Goal: Transaction & Acquisition: Download file/media

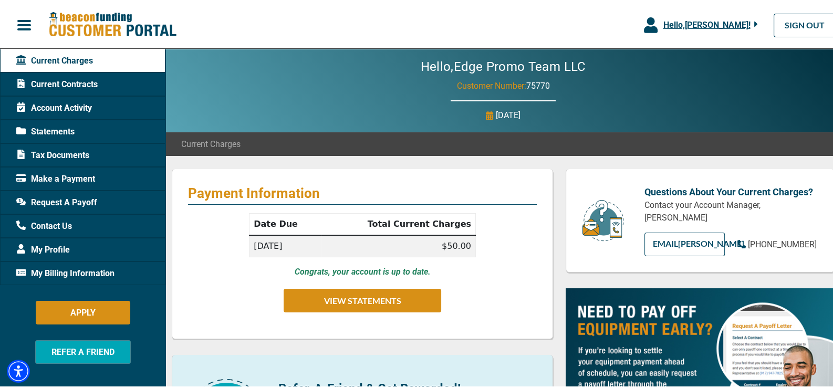
click at [56, 126] on span "Statements" at bounding box center [45, 130] width 58 height 13
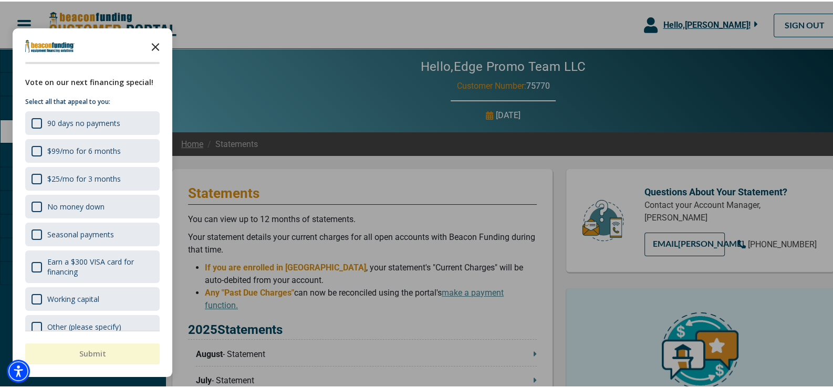
click at [154, 42] on icon "Close the survey" at bounding box center [155, 44] width 21 height 21
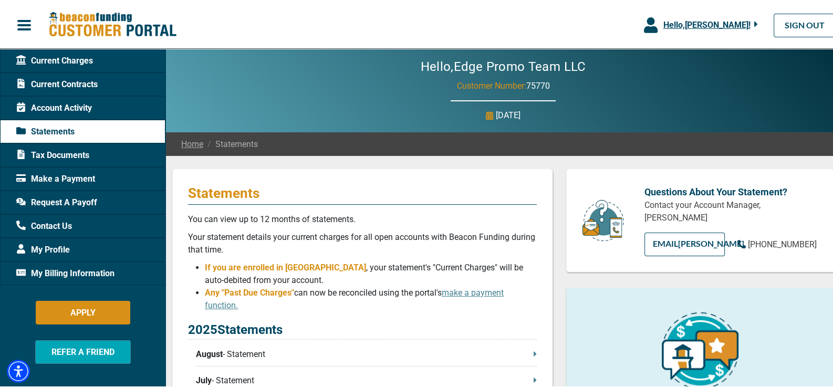
click at [50, 103] on span "Account Activity" at bounding box center [54, 106] width 76 height 13
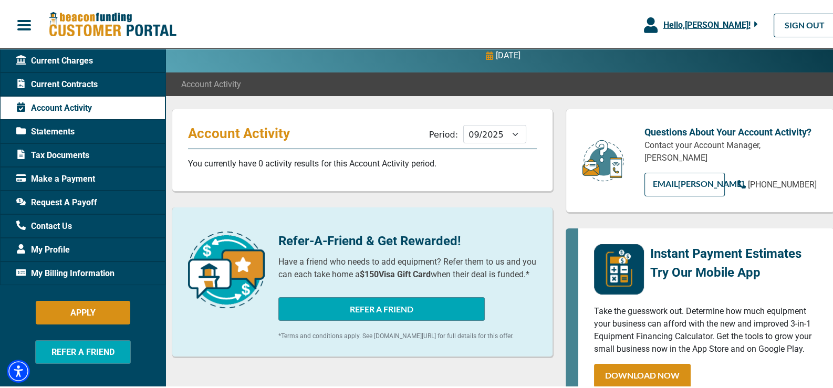
scroll to position [210, 0]
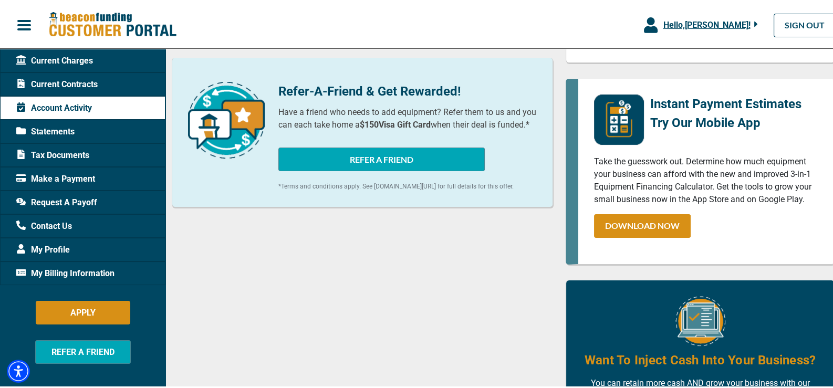
click at [47, 128] on span "Statements" at bounding box center [45, 130] width 58 height 13
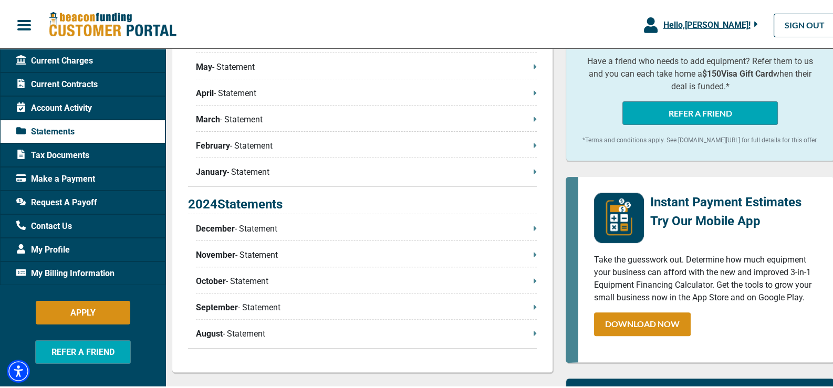
scroll to position [368, 0]
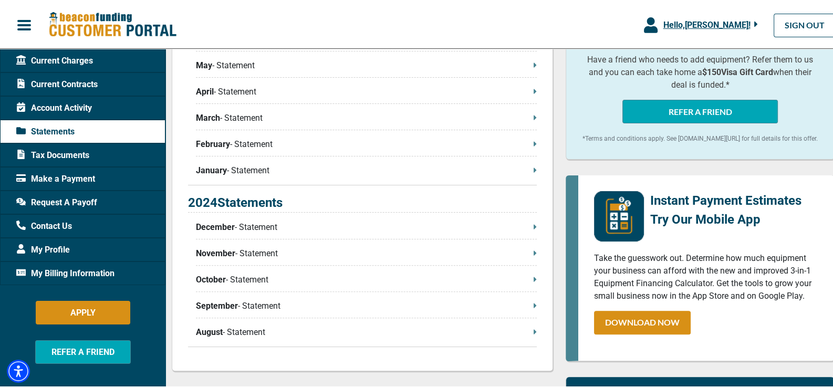
click at [237, 226] on p "December - Statement" at bounding box center [366, 226] width 341 height 13
click at [81, 270] on span "My Billing Information" at bounding box center [65, 272] width 98 height 13
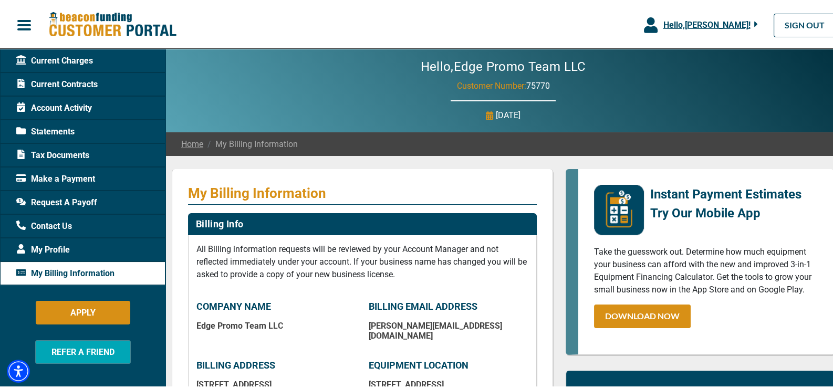
click at [45, 155] on span "Tax Documents" at bounding box center [52, 154] width 73 height 13
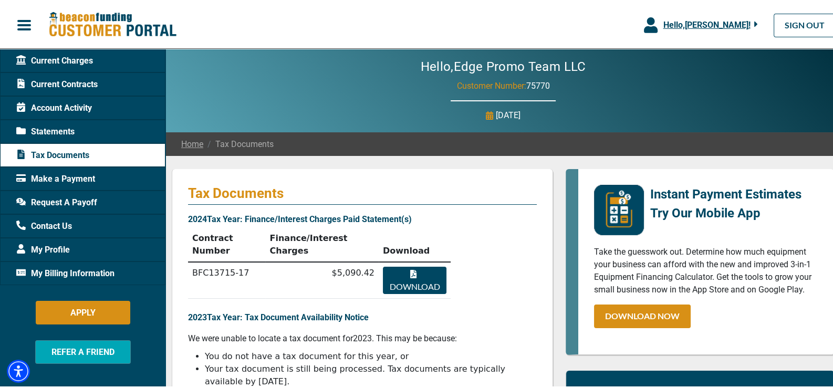
click at [409, 265] on button "Download" at bounding box center [415, 278] width 64 height 27
click at [60, 59] on span "Current Charges" at bounding box center [54, 59] width 77 height 13
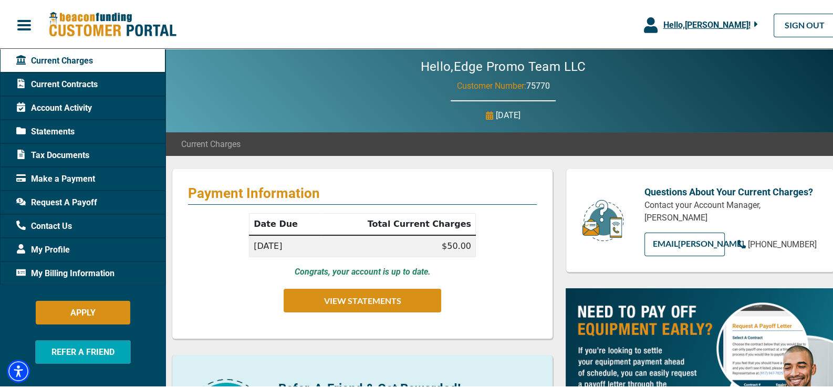
click at [77, 100] on span "Account Activity" at bounding box center [54, 106] width 76 height 13
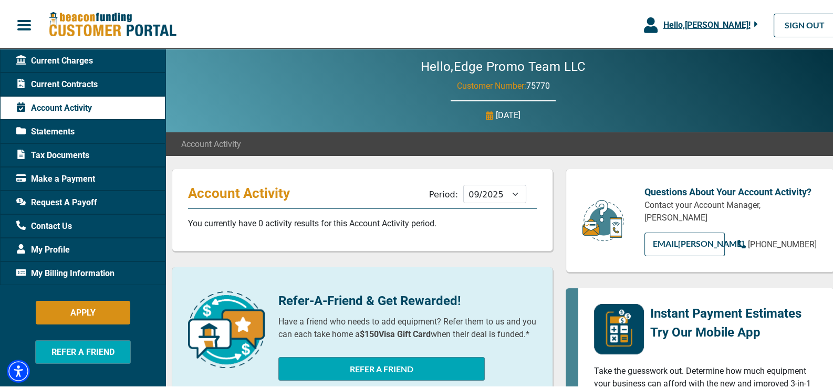
click at [50, 129] on span "Statements" at bounding box center [45, 130] width 58 height 13
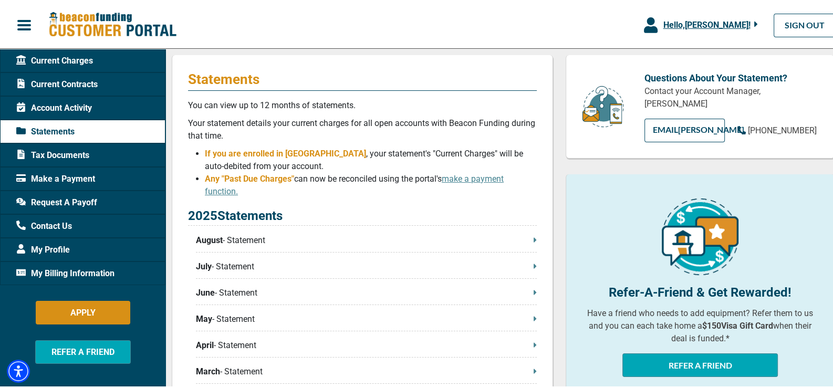
scroll to position [210, 0]
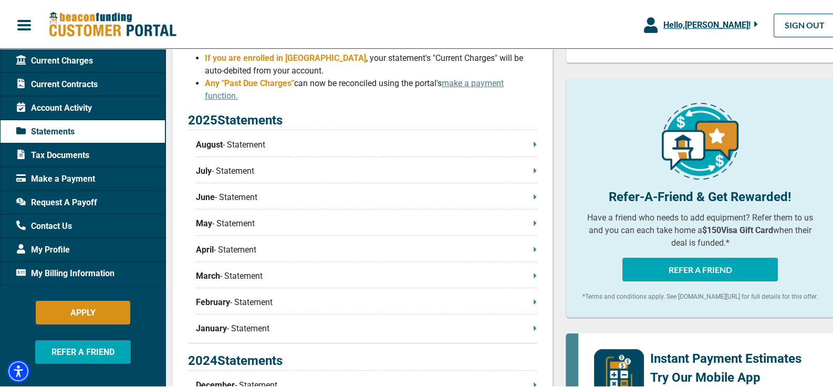
click at [239, 220] on p "May - Statement" at bounding box center [366, 222] width 341 height 13
